Goal: Transaction & Acquisition: Obtain resource

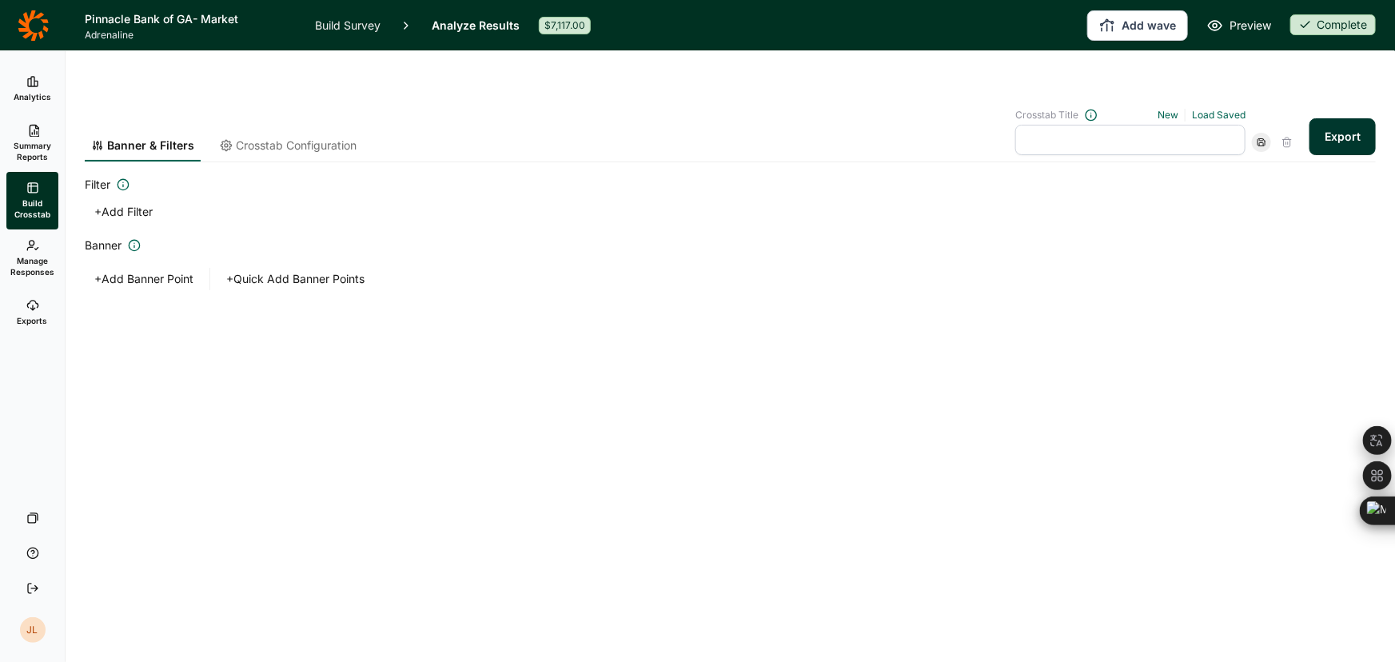
click at [46, 22] on icon at bounding box center [33, 25] width 30 height 30
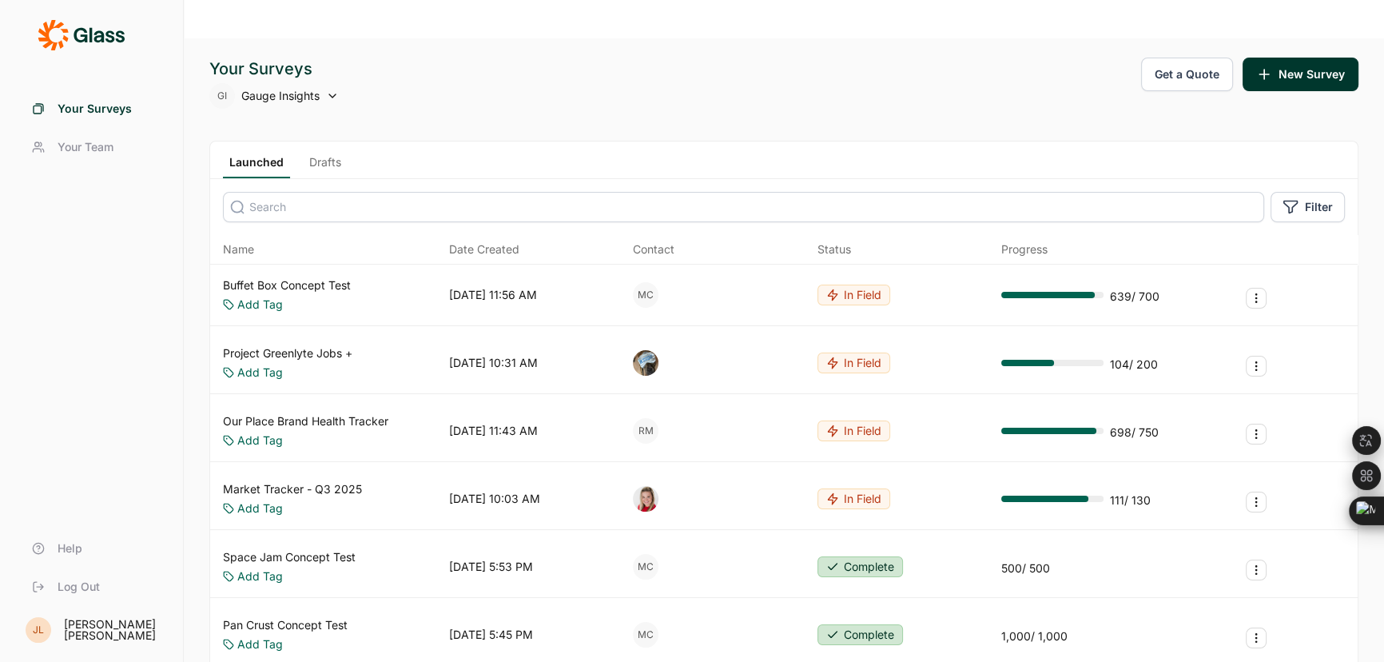
click at [300, 192] on input at bounding box center [744, 207] width 1042 height 30
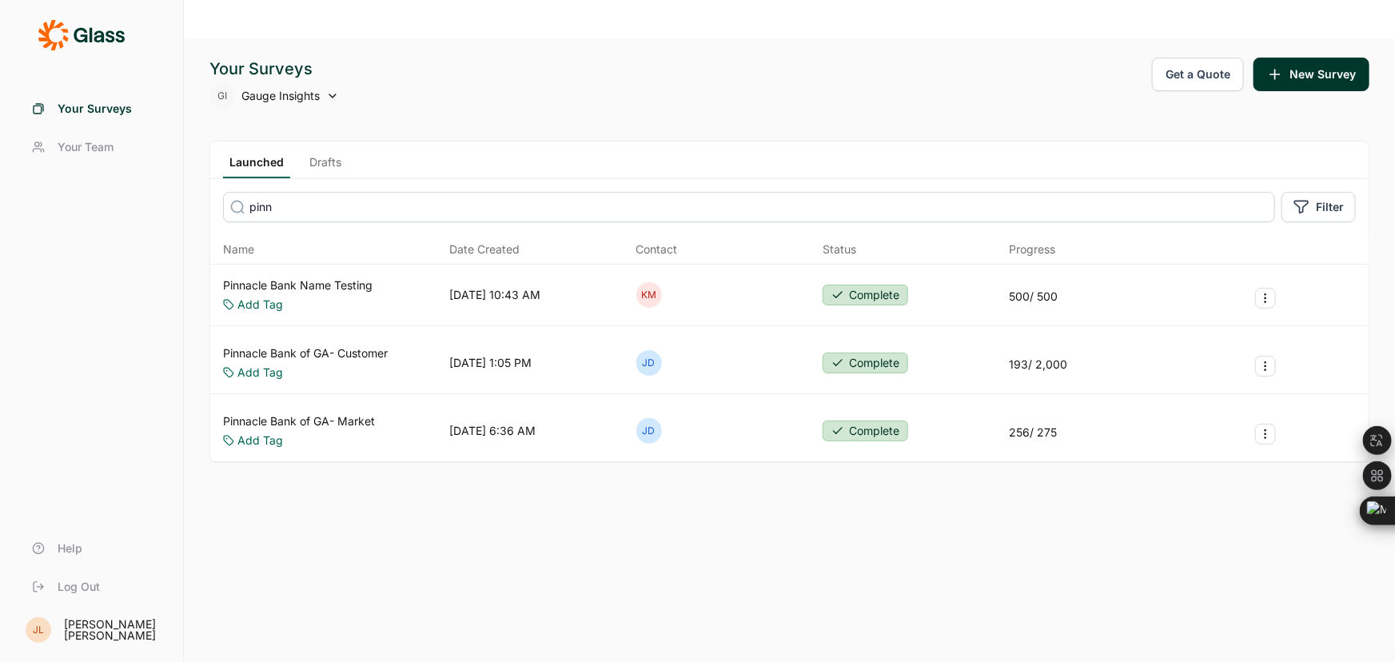
type input "pinn"
click at [359, 345] on link "Pinnacle Bank of GA- Customer" at bounding box center [305, 353] width 165 height 16
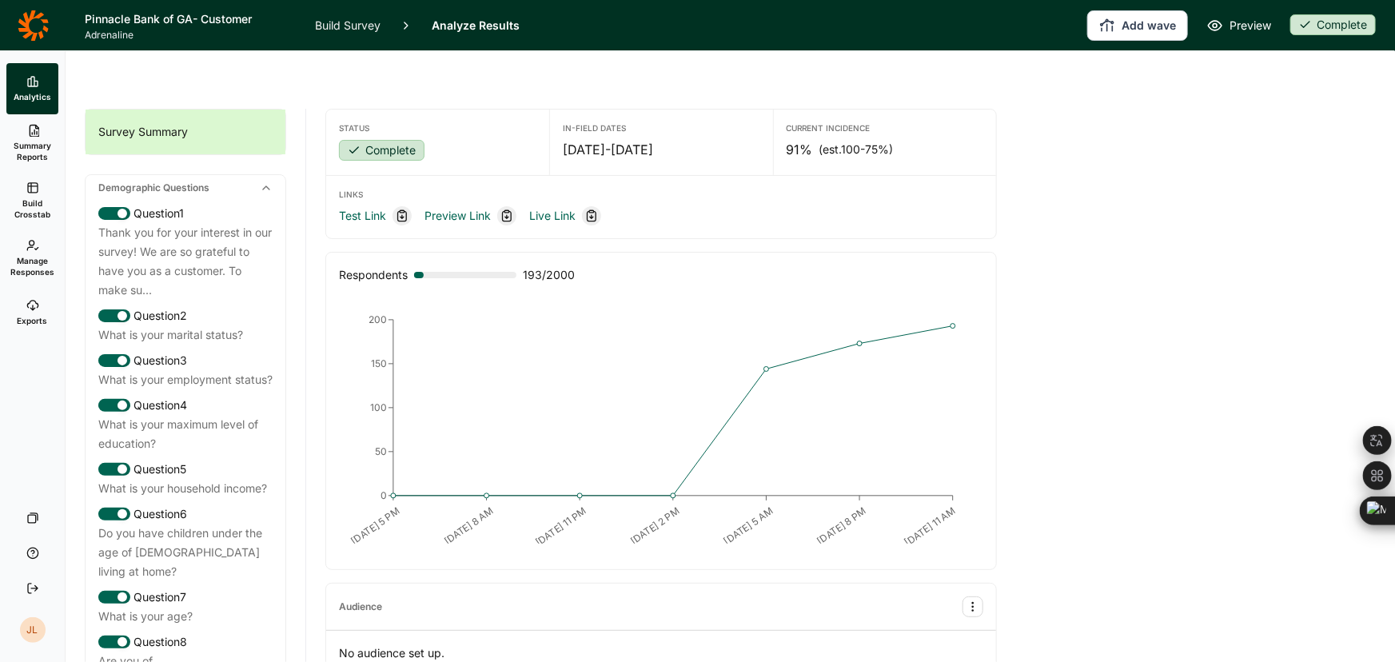
click at [33, 152] on span "Summary Reports" at bounding box center [32, 151] width 39 height 22
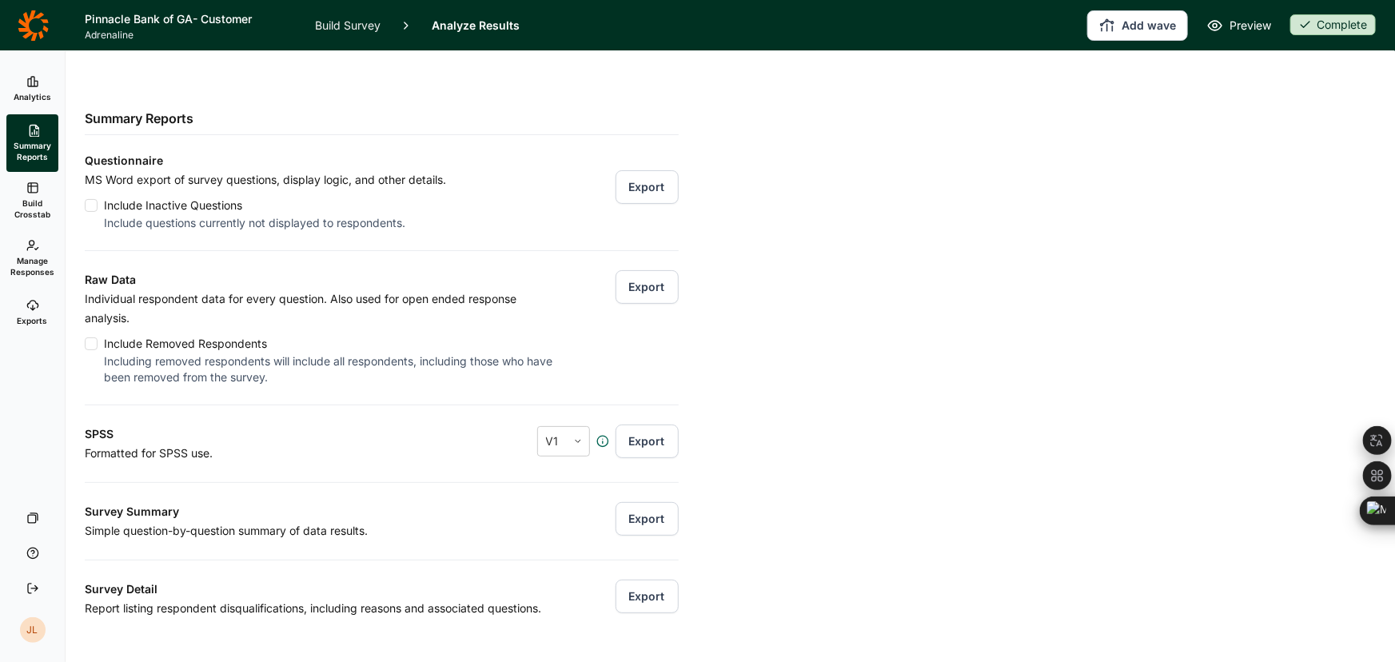
click at [27, 307] on use at bounding box center [32, 306] width 10 height 10
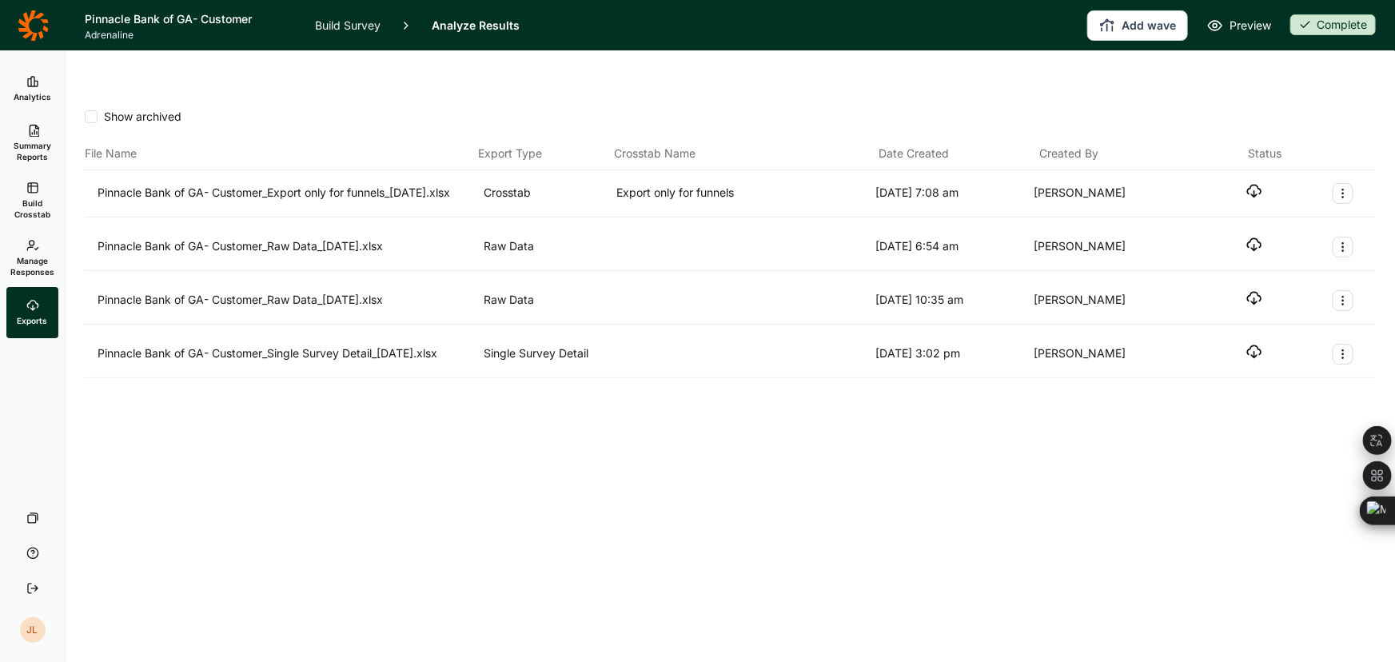
click at [23, 265] on span "Manage Responses" at bounding box center [32, 266] width 44 height 22
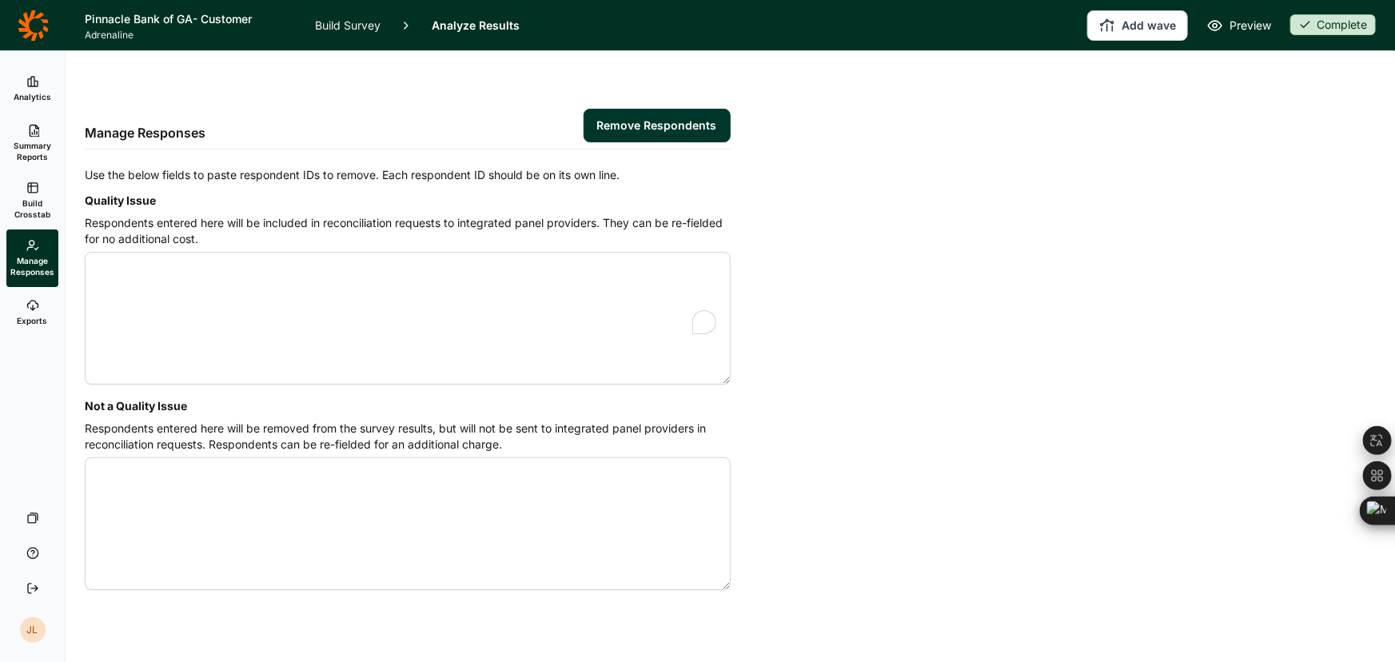
click at [32, 213] on span "Build Crosstab" at bounding box center [32, 208] width 39 height 22
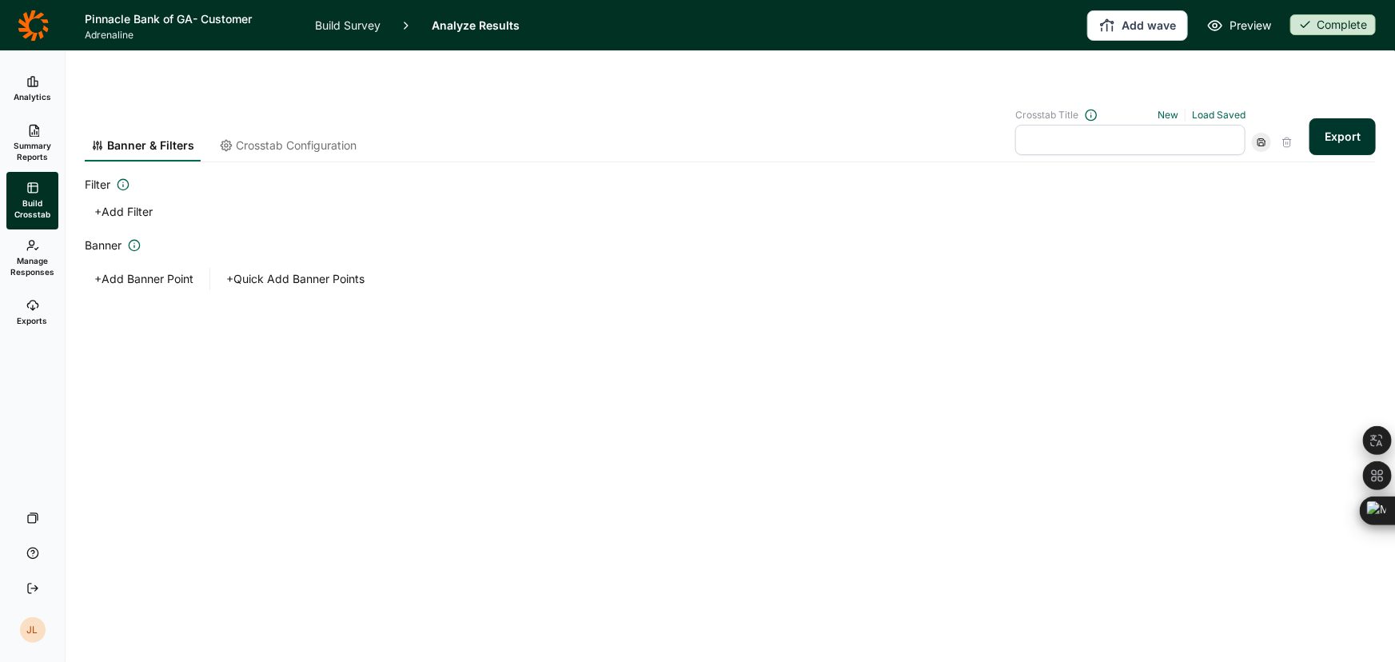
click at [23, 152] on span "Summary Reports" at bounding box center [32, 151] width 39 height 22
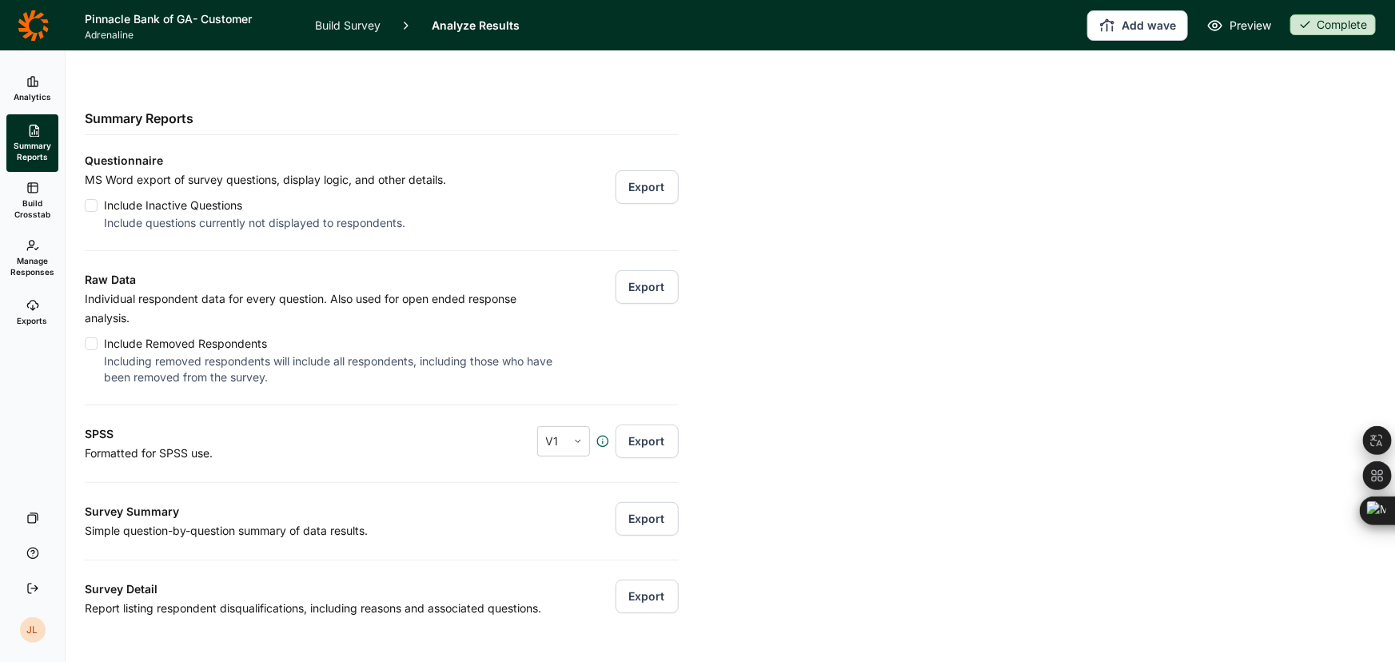
click at [26, 310] on icon at bounding box center [32, 305] width 13 height 13
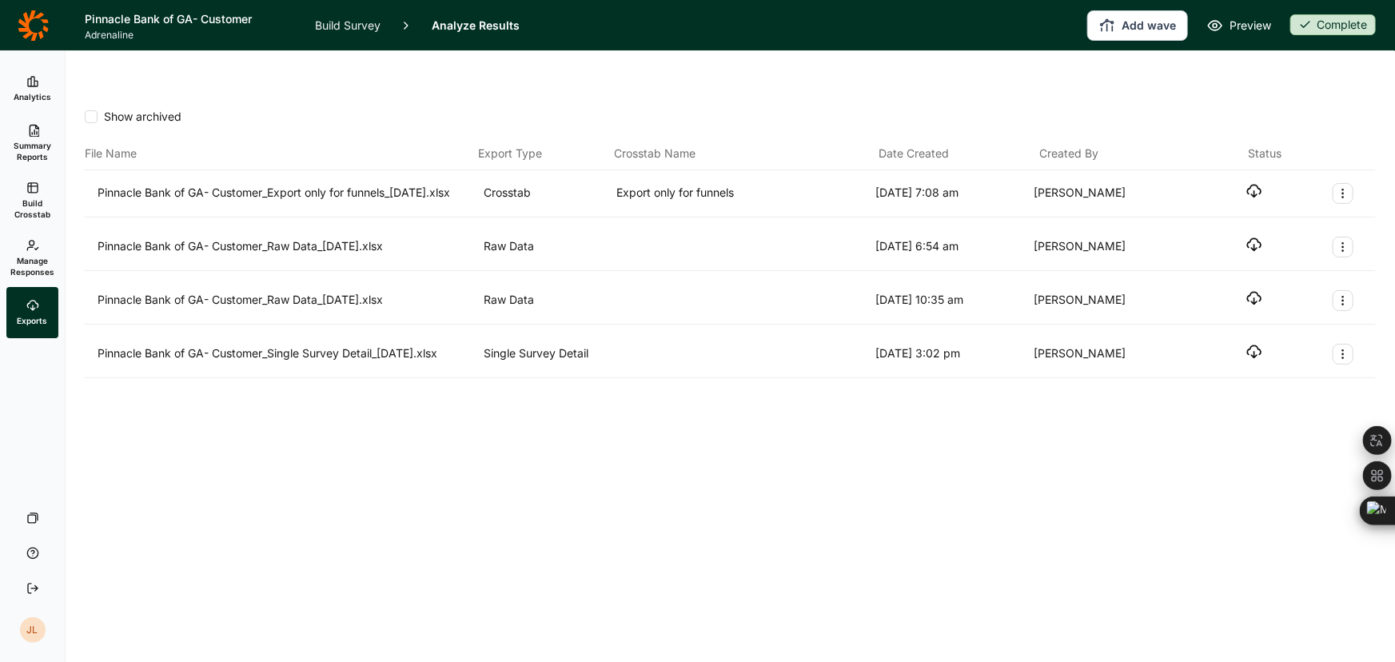
click at [33, 276] on span "Manage Responses" at bounding box center [32, 266] width 44 height 22
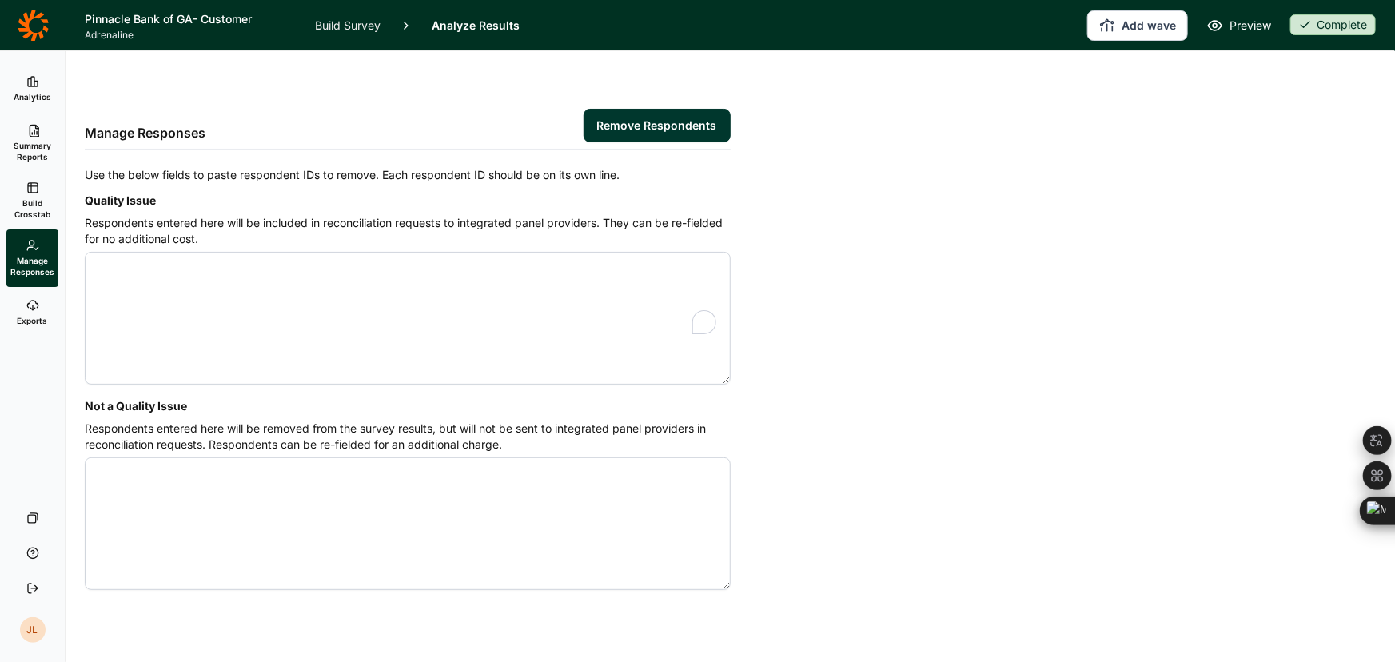
click at [27, 210] on span "Build Crosstab" at bounding box center [32, 208] width 39 height 22
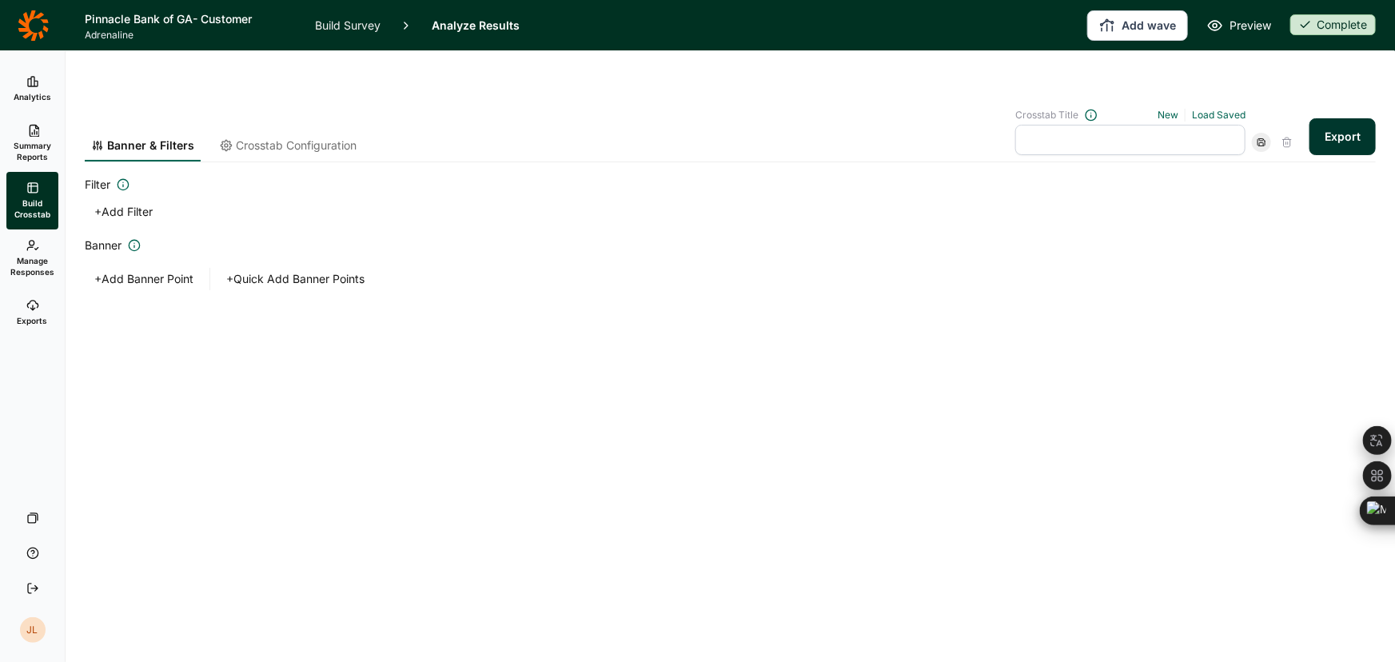
click at [30, 163] on link "Summary Reports" at bounding box center [32, 143] width 52 height 58
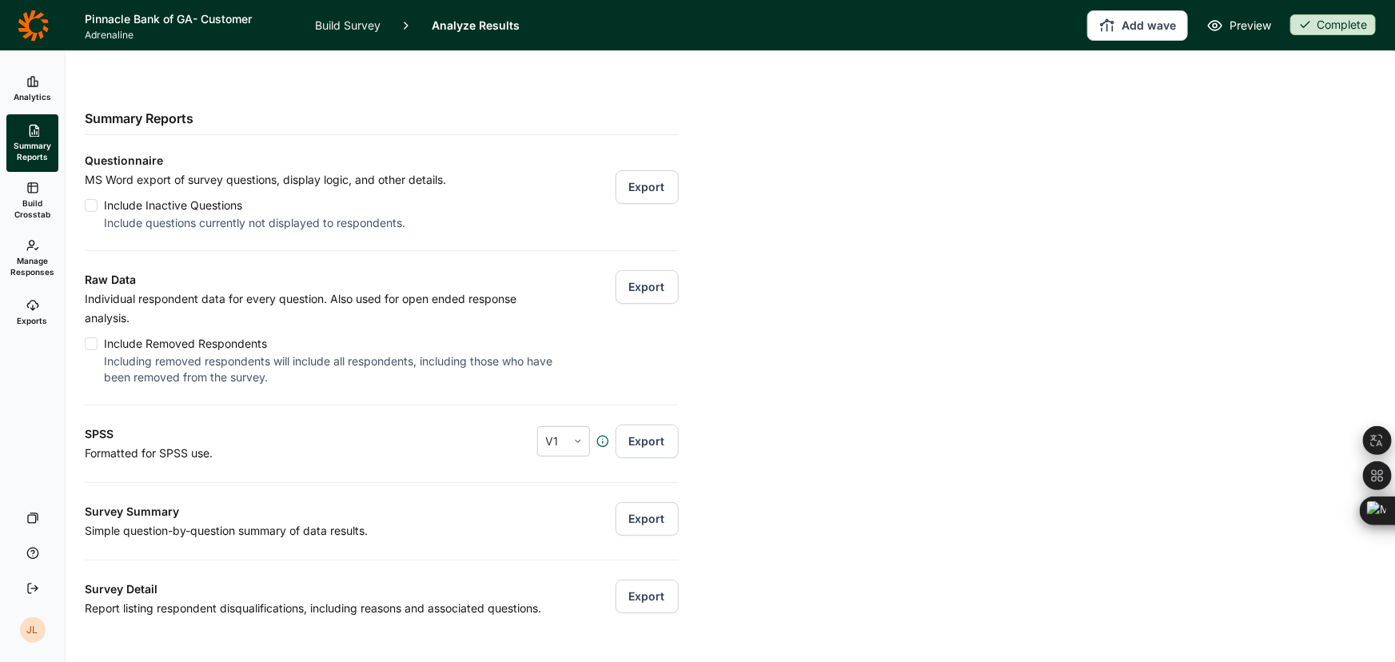
click at [640, 580] on button "Export" at bounding box center [646, 597] width 63 height 34
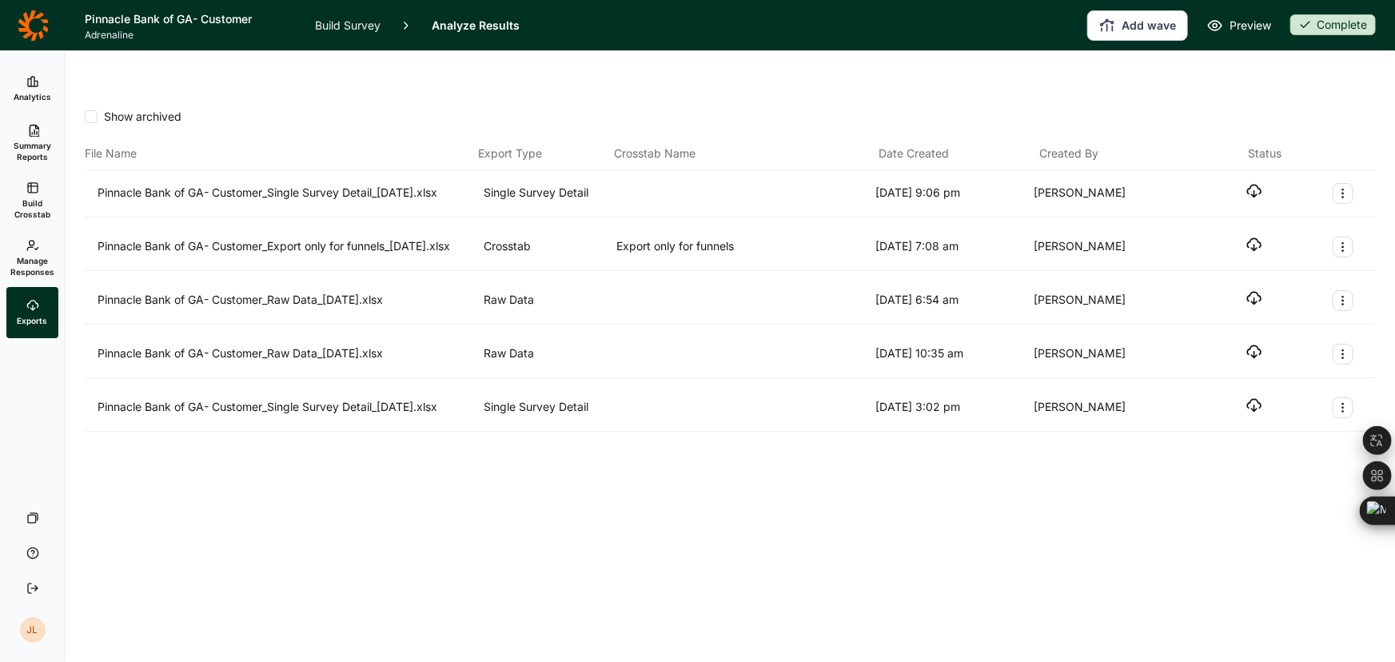
click at [1251, 183] on icon "button" at bounding box center [1254, 191] width 16 height 16
click at [26, 147] on span "Summary Reports" at bounding box center [32, 151] width 39 height 22
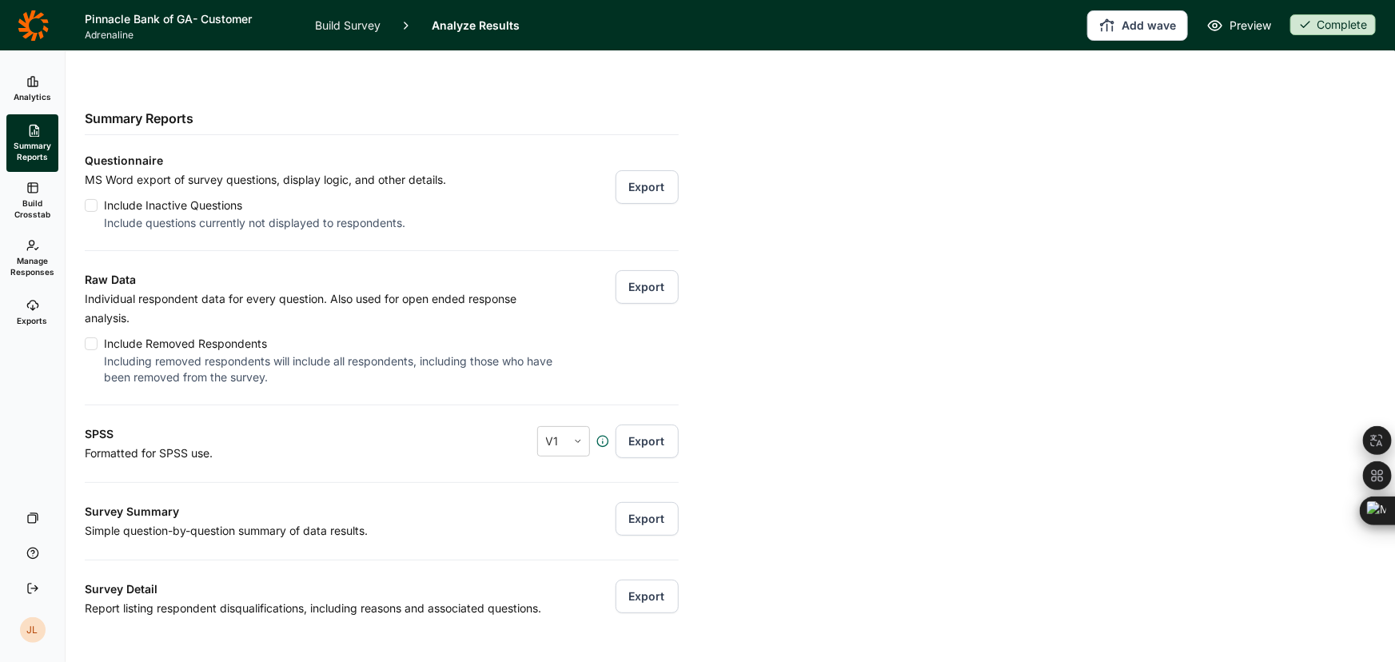
click at [22, 193] on link "Build Crosstab" at bounding box center [32, 201] width 52 height 58
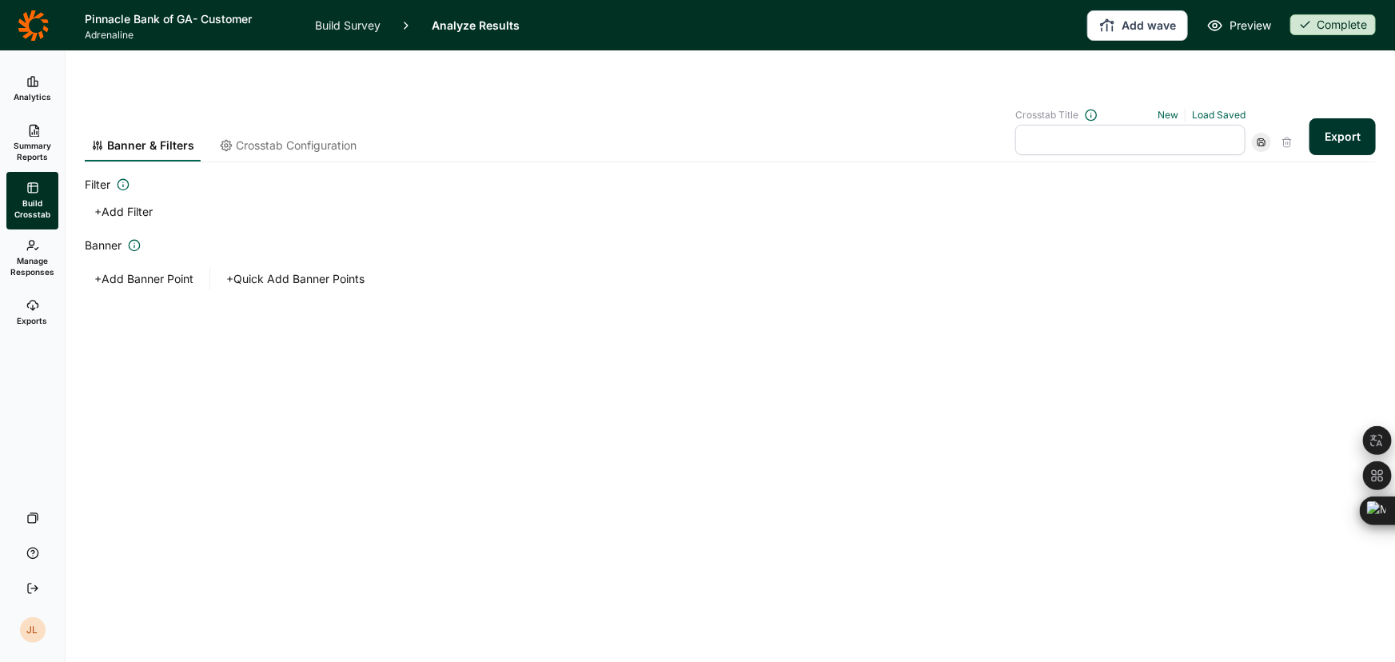
click at [26, 269] on span "Manage Responses" at bounding box center [32, 266] width 44 height 22
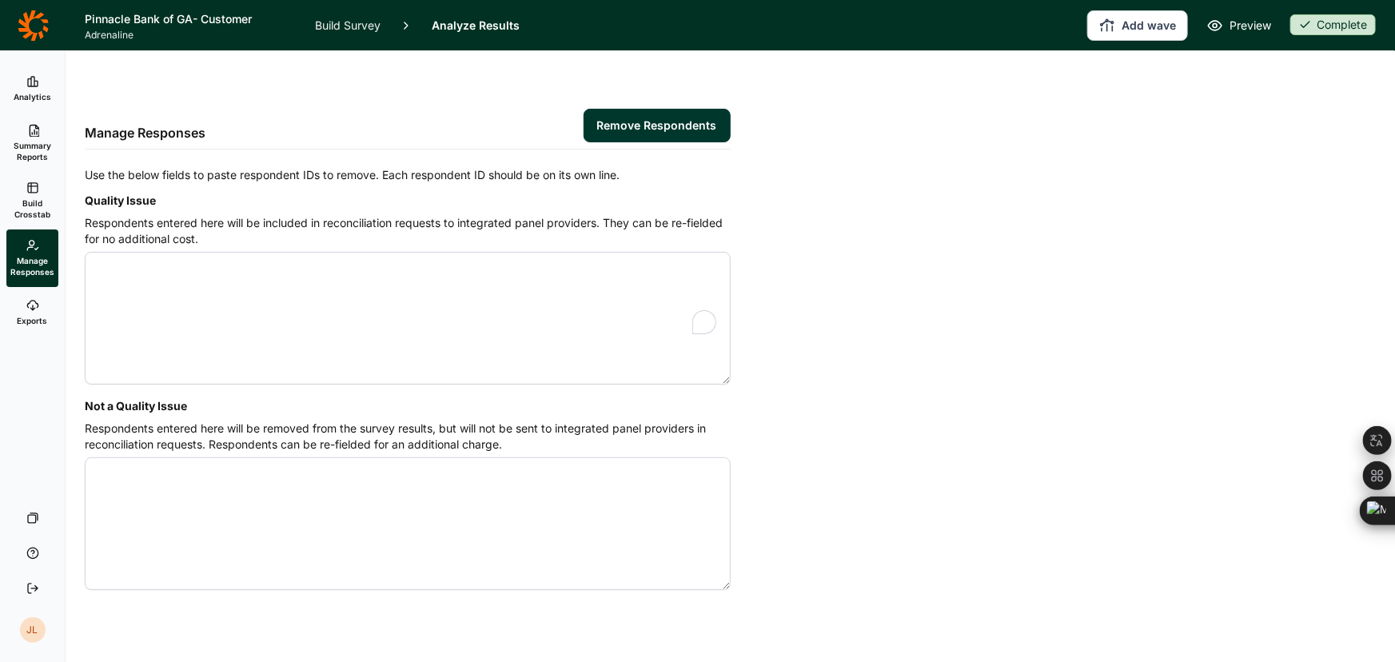
click at [24, 210] on span "Build Crosstab" at bounding box center [32, 208] width 39 height 22
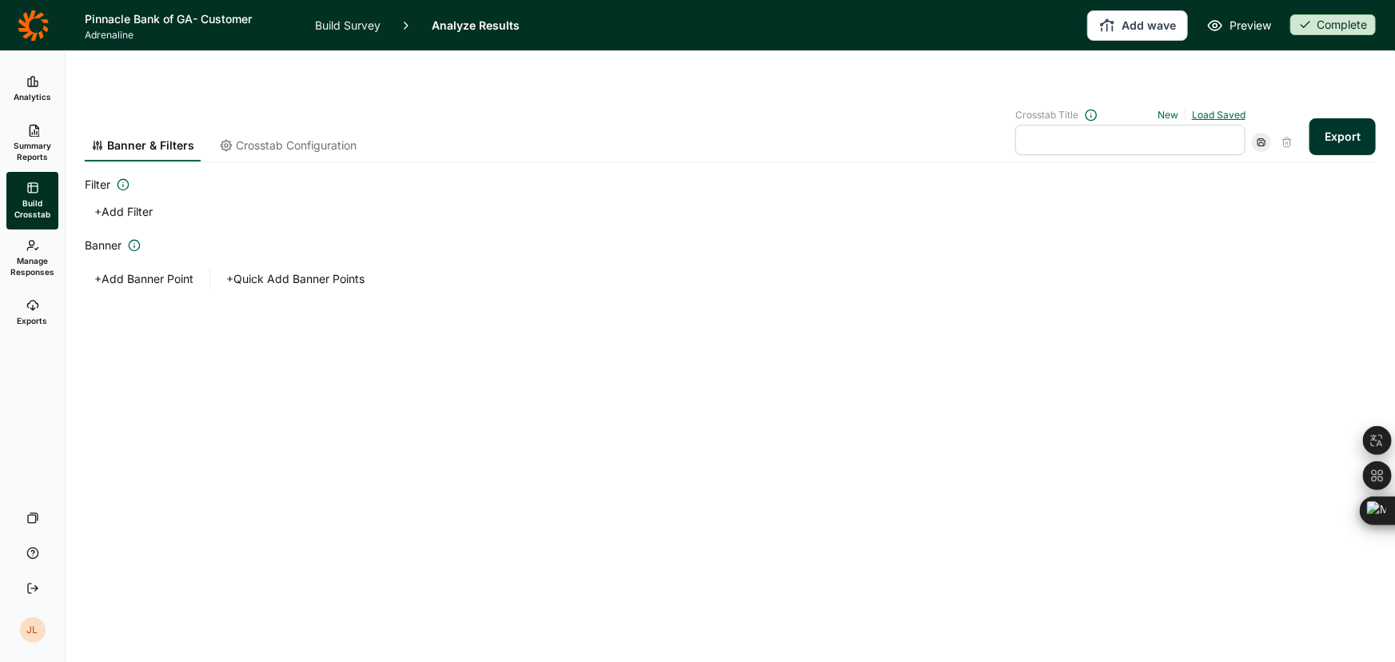
click at [1217, 109] on link "Load Saved" at bounding box center [1219, 115] width 54 height 12
click at [585, 201] on div "+ Add Filter" at bounding box center [730, 212] width 1291 height 22
click at [273, 268] on button "+ Quick Add Banner Points" at bounding box center [295, 279] width 157 height 22
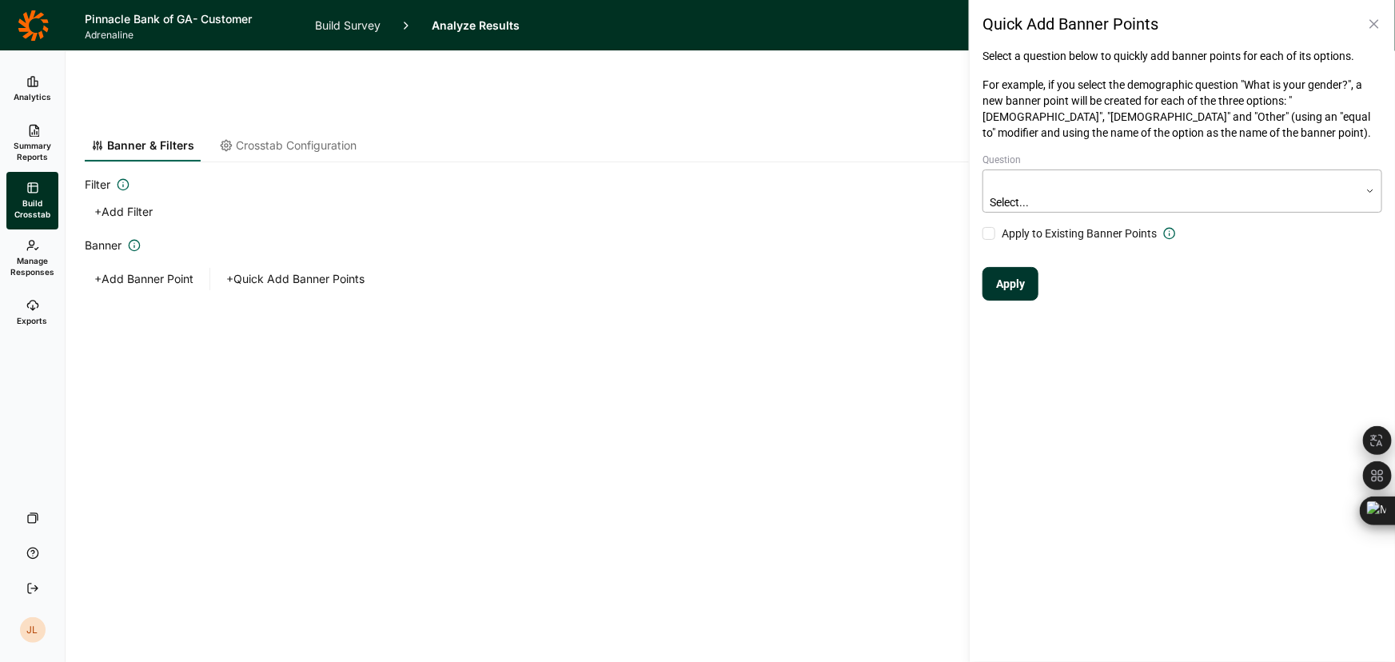
click at [1055, 175] on div at bounding box center [1171, 182] width 360 height 19
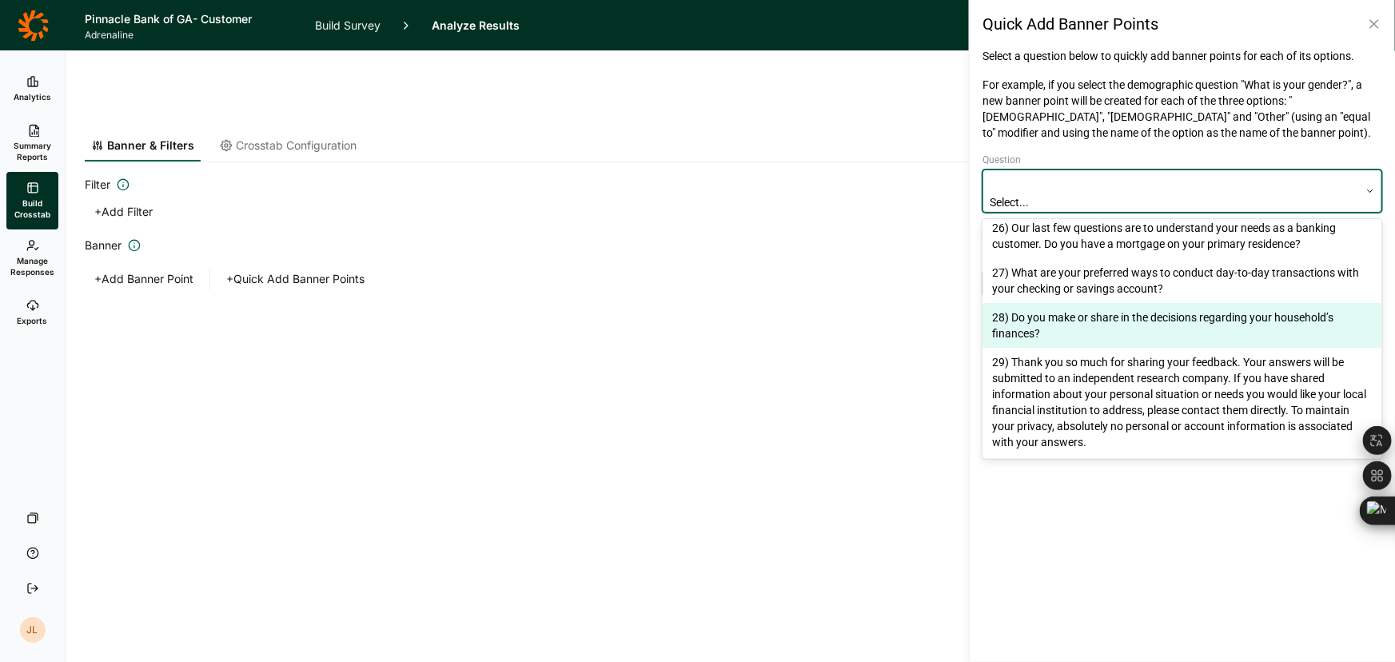
scroll to position [1454, 0]
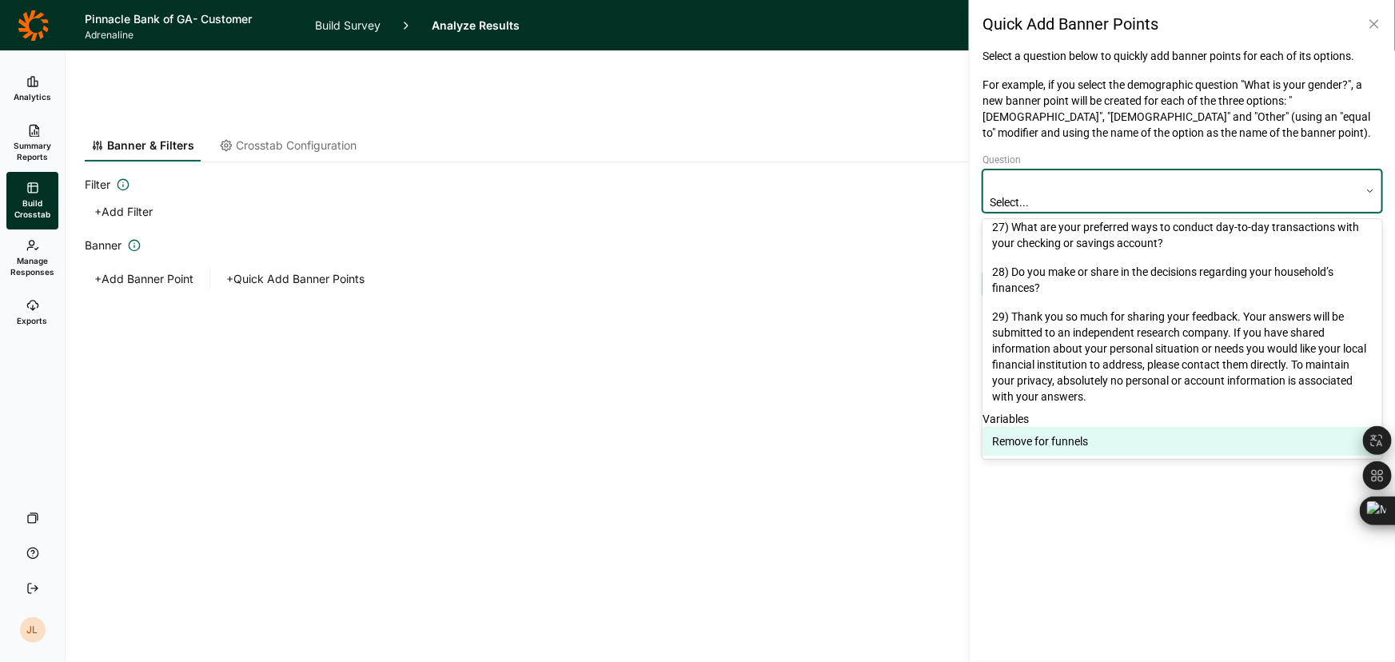
click at [1028, 427] on div "Remove for funnels" at bounding box center [1182, 441] width 400 height 29
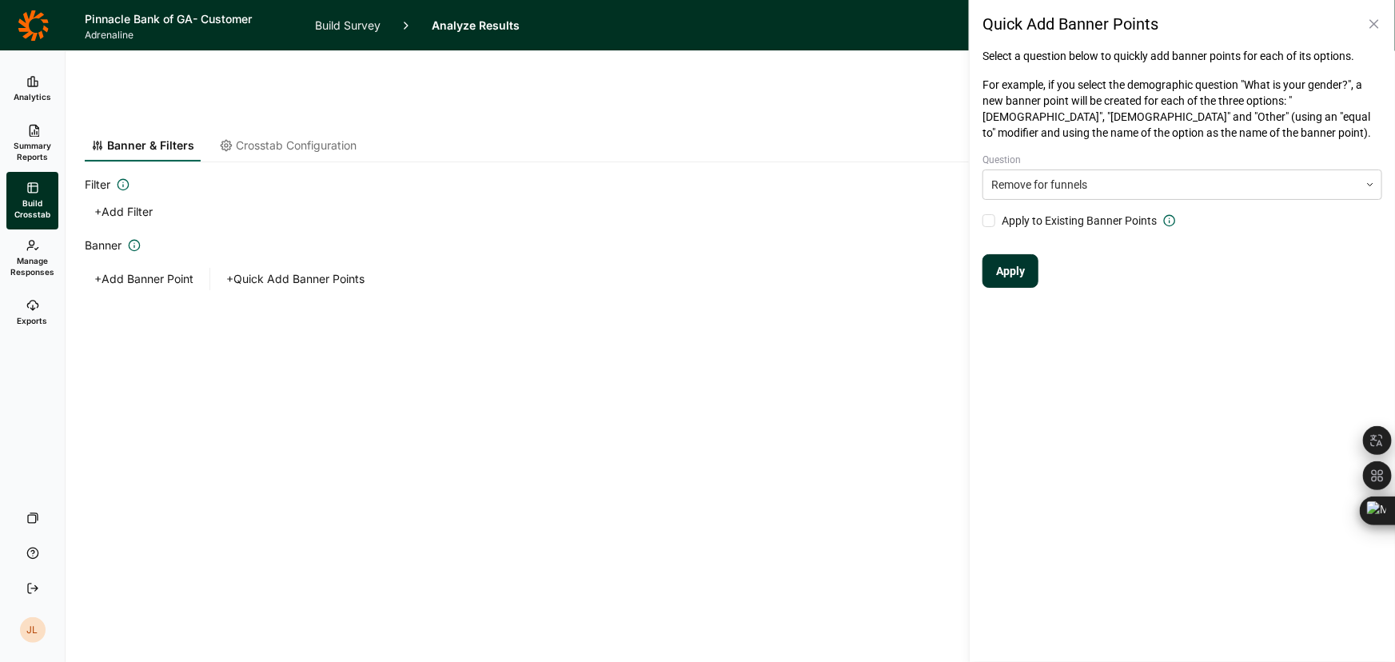
click at [1008, 272] on button "Apply" at bounding box center [1010, 271] width 56 height 34
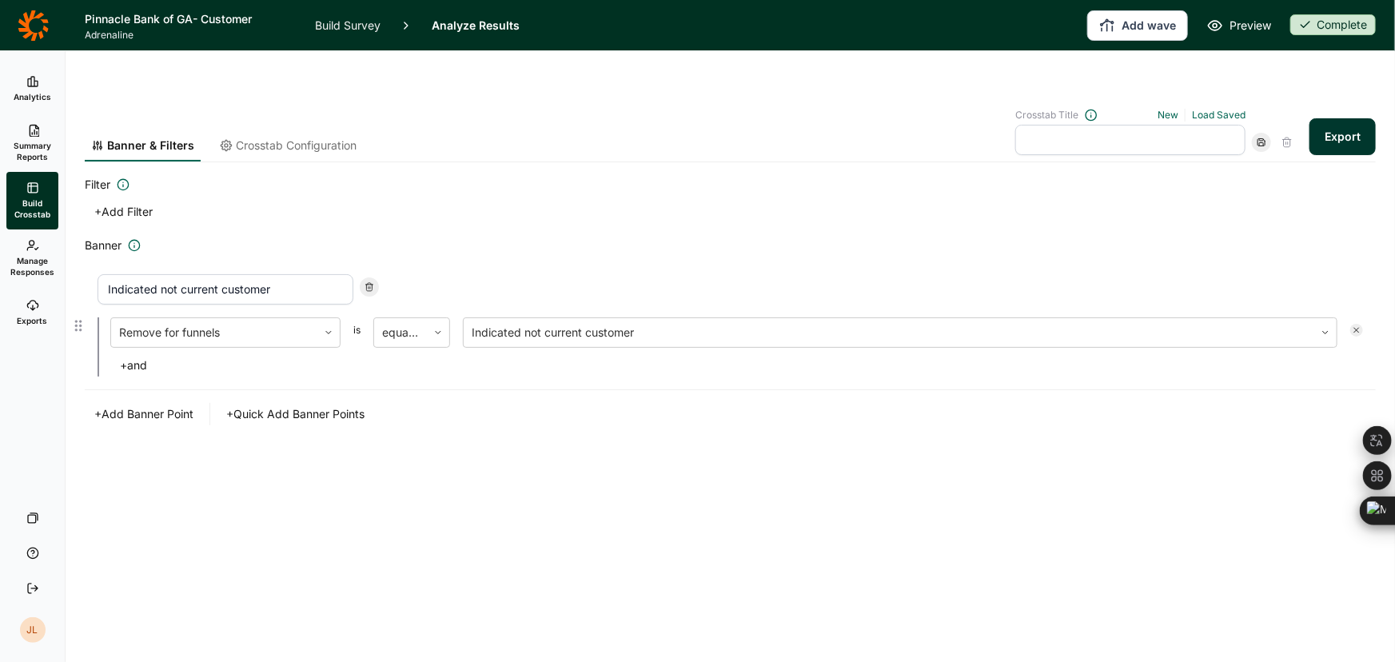
click at [279, 274] on input "Indicated not current customer" at bounding box center [226, 289] width 256 height 30
click at [1049, 125] on input "text" at bounding box center [1130, 140] width 230 height 30
paste input "Indicated not current customer"
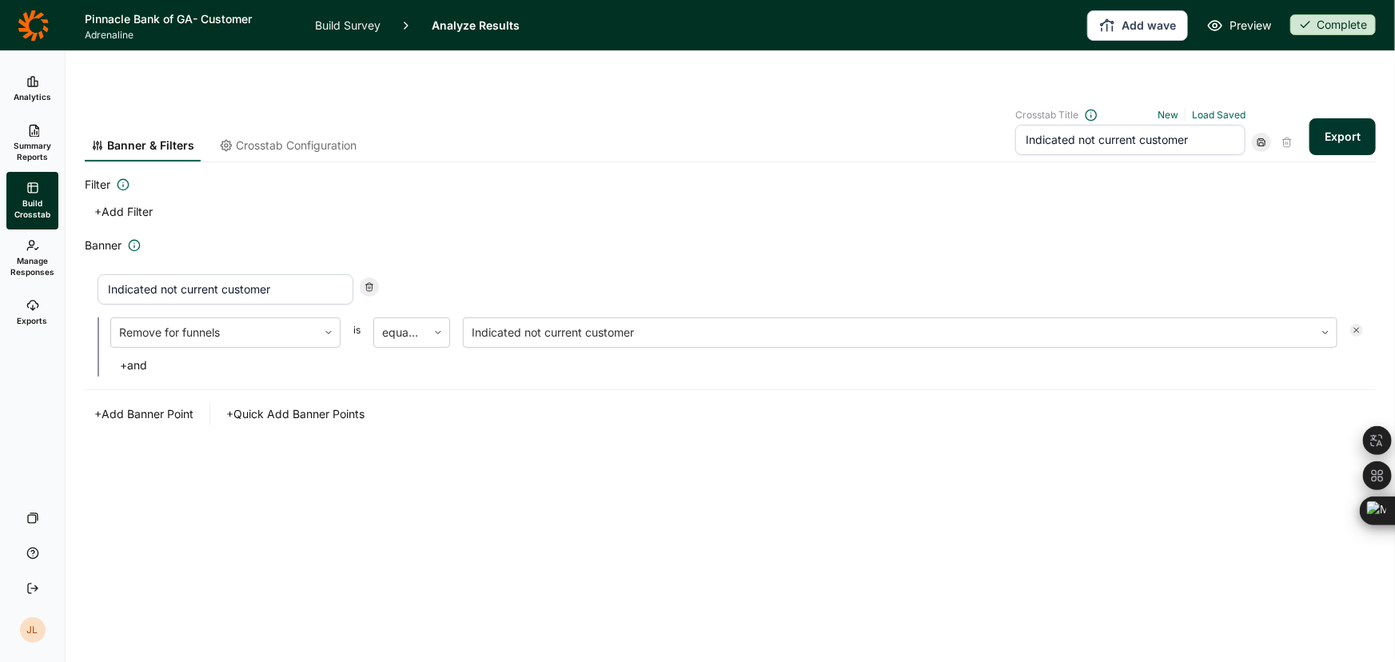
click at [1017, 125] on input "Indicated not current customer" at bounding box center [1130, 140] width 230 height 30
type input "w/o Indicated not current customer"
click at [1356, 118] on button "Export" at bounding box center [1342, 136] width 66 height 37
click at [1228, 618] on link "download your file here" at bounding box center [1247, 617] width 125 height 13
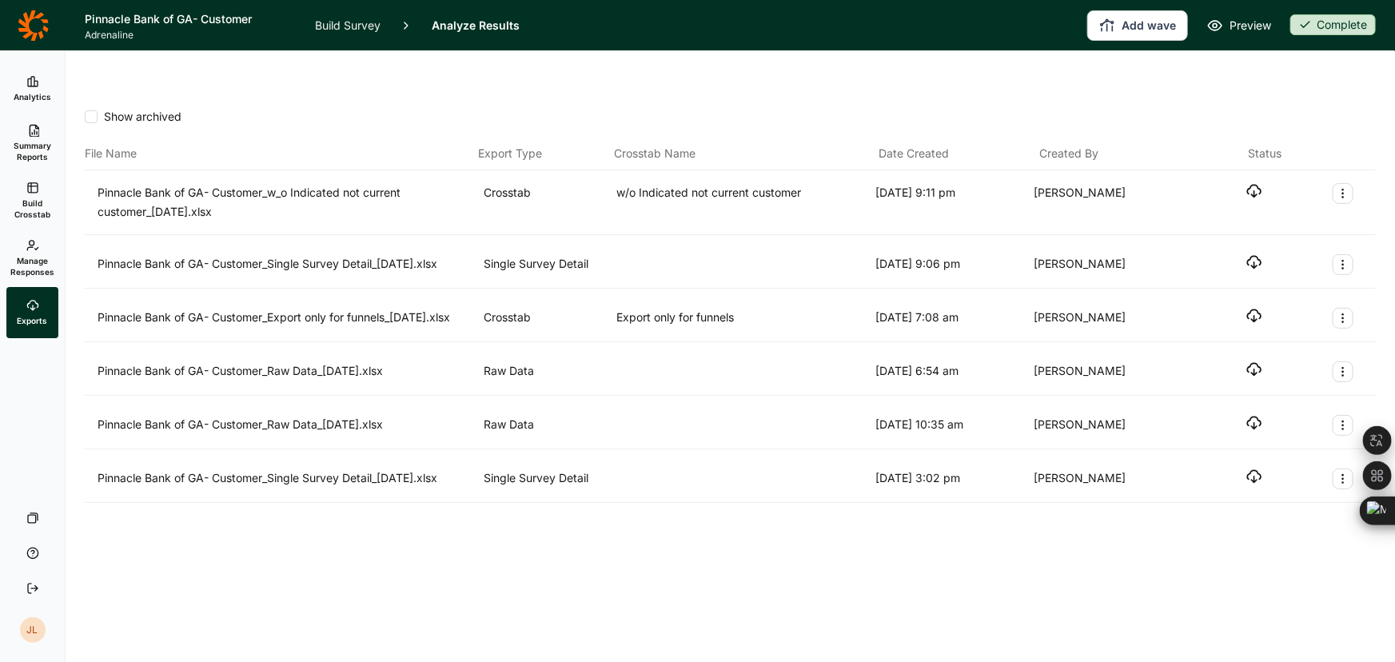
click at [34, 136] on icon at bounding box center [32, 130] width 13 height 13
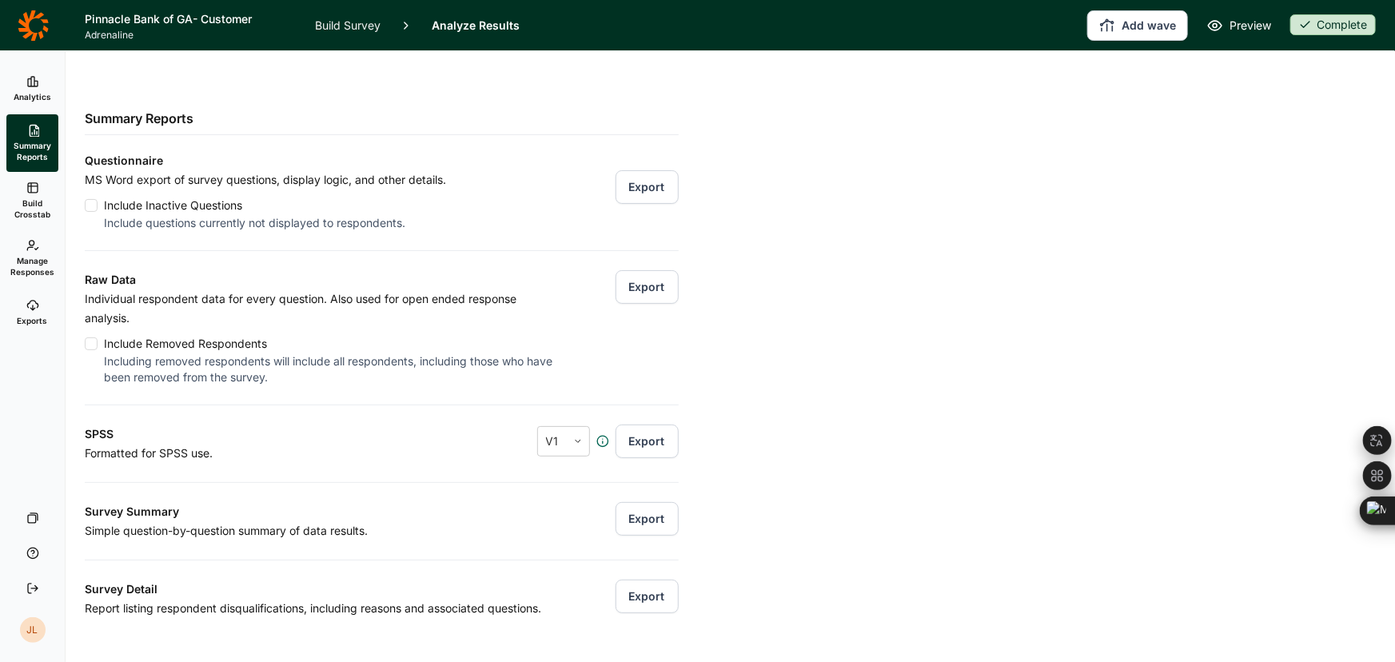
click at [635, 502] on button "Export" at bounding box center [646, 519] width 63 height 34
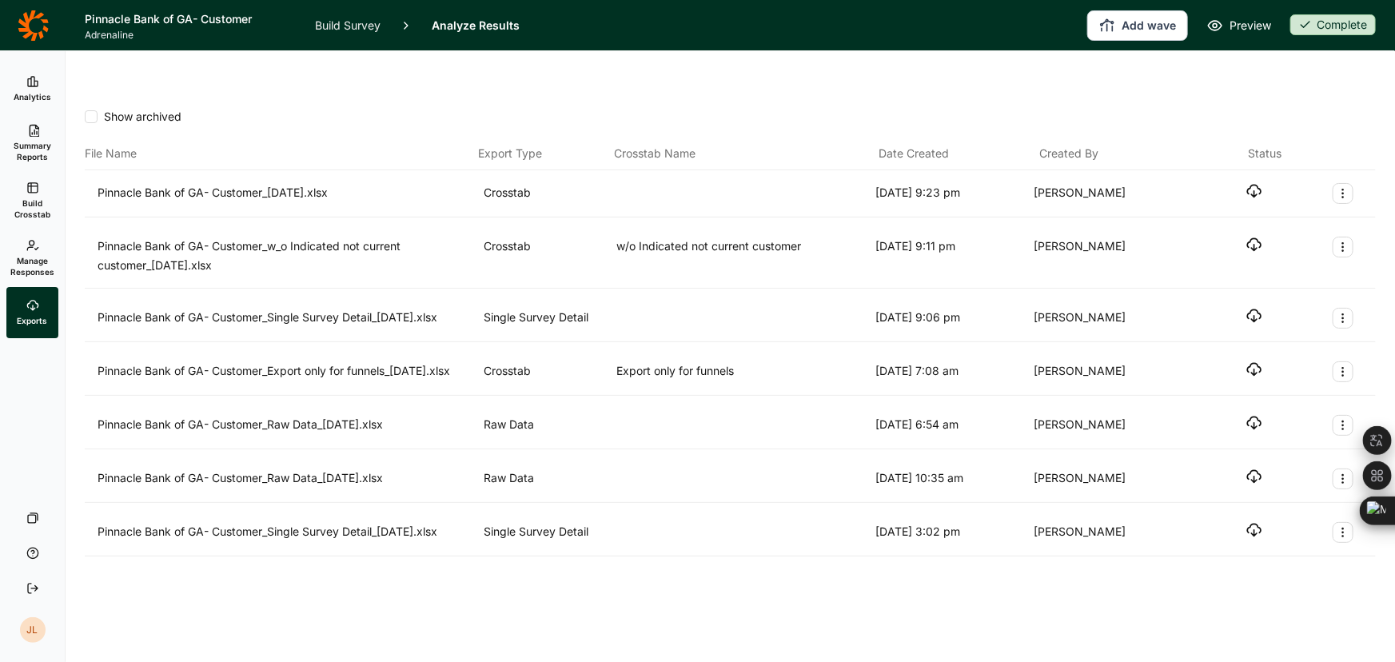
click at [1250, 183] on div at bounding box center [1254, 193] width 16 height 21
click at [1252, 183] on icon "button" at bounding box center [1254, 191] width 16 height 16
